Goal: Information Seeking & Learning: Learn about a topic

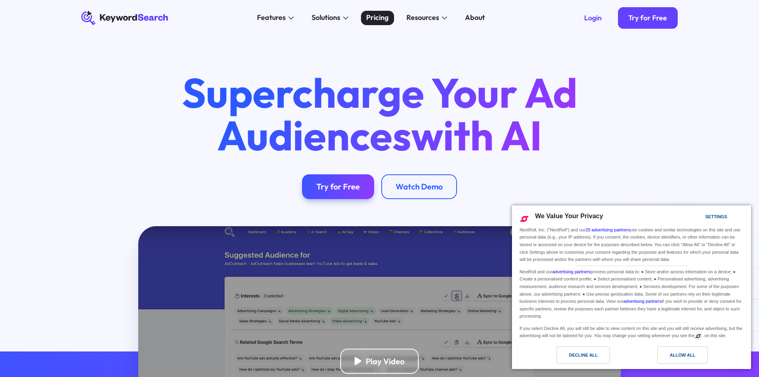
click at [383, 18] on div "Pricing" at bounding box center [377, 17] width 22 height 11
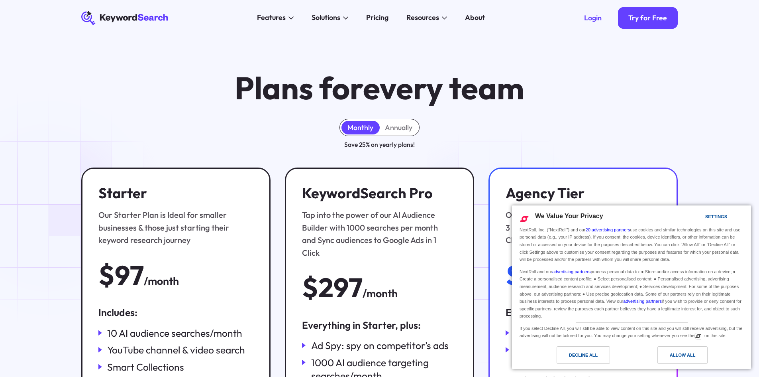
click at [47, 208] on div "Plans for every team Monthly Annually Save 25% on yearly plans! Starter Our Sta…" at bounding box center [379, 271] width 759 height 471
click at [597, 354] on div "Decline All" at bounding box center [583, 354] width 29 height 9
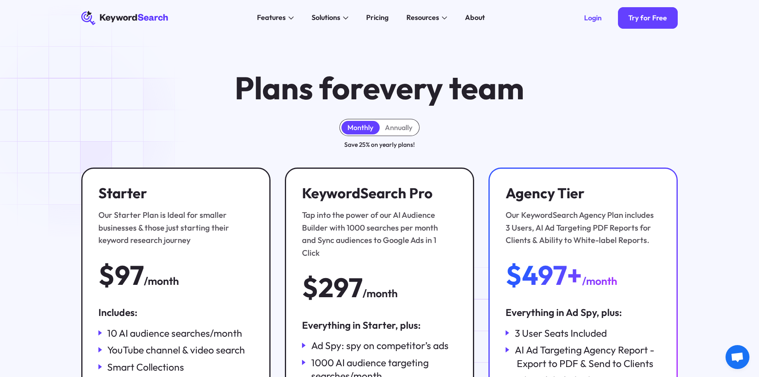
click at [73, 122] on div "Monthly Annually Save 25% on yearly plans! Starter Our Starter Plan is Ideal fo…" at bounding box center [380, 312] width 626 height 387
